Goal: Entertainment & Leisure: Consume media (video, audio)

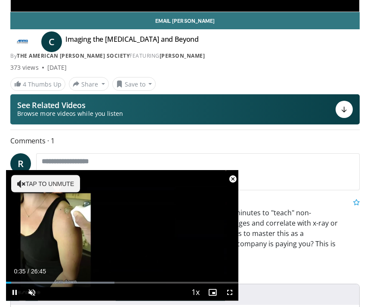
scroll to position [248, 0]
click at [243, 204] on div "[PERSON_NAME] [DATE]" at bounding box center [198, 202] width 336 height 10
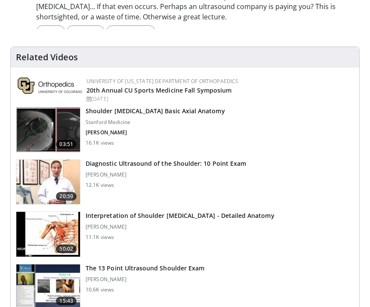
scroll to position [490, 0]
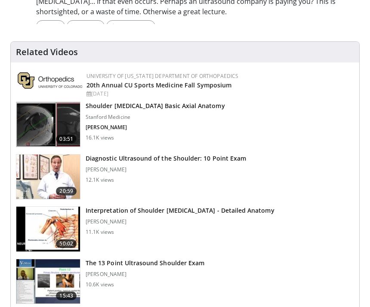
click at [206, 154] on h3 "Diagnostic Ultrasound of the Shoulder: 10 Point Exam" at bounding box center [166, 158] width 160 height 9
click at [69, 154] on img at bounding box center [48, 176] width 64 height 45
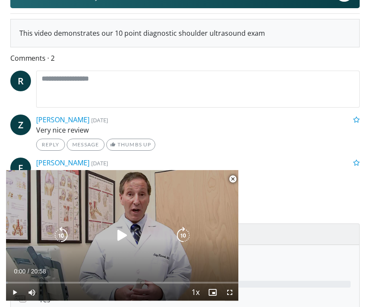
scroll to position [369, 0]
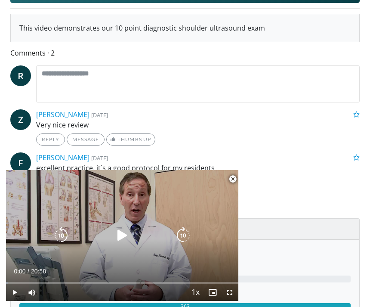
click at [126, 244] on icon "Video Player" at bounding box center [122, 235] width 17 height 17
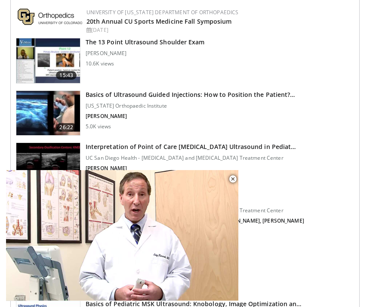
scroll to position [717, 0]
